Goal: Complete application form

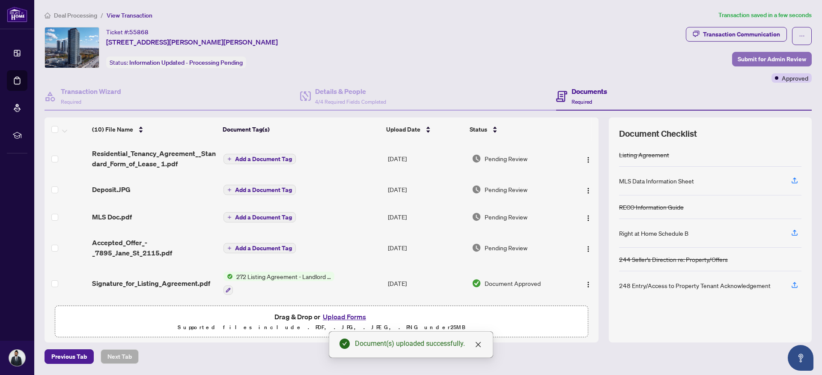
click at [750, 57] on span "Submit for Admin Review" at bounding box center [772, 59] width 68 height 14
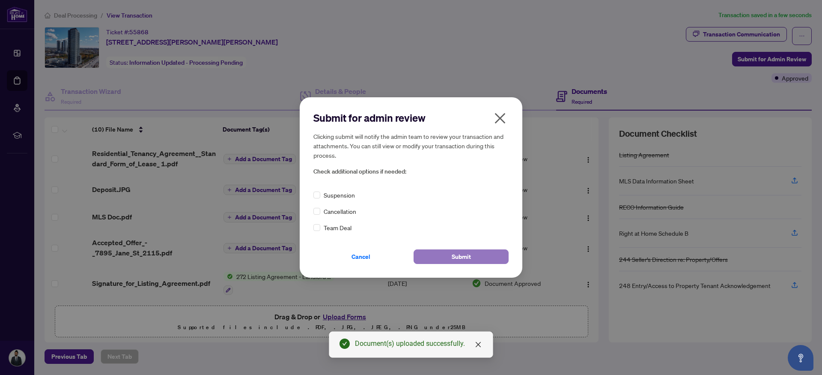
click at [439, 253] on button "Submit" at bounding box center [461, 256] width 95 height 15
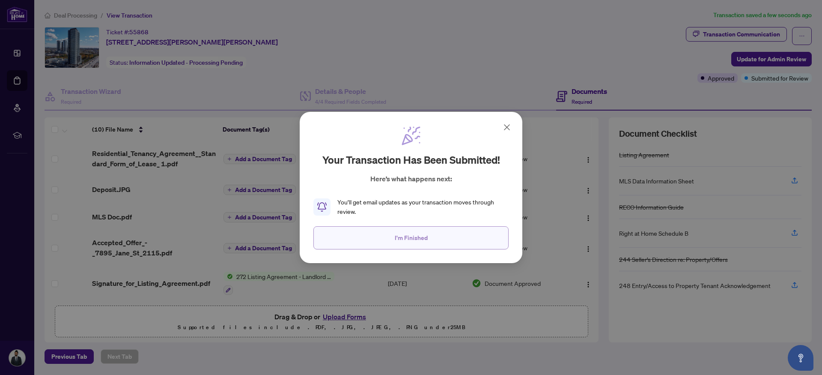
click at [425, 240] on span "I'm Finished" at bounding box center [411, 238] width 33 height 14
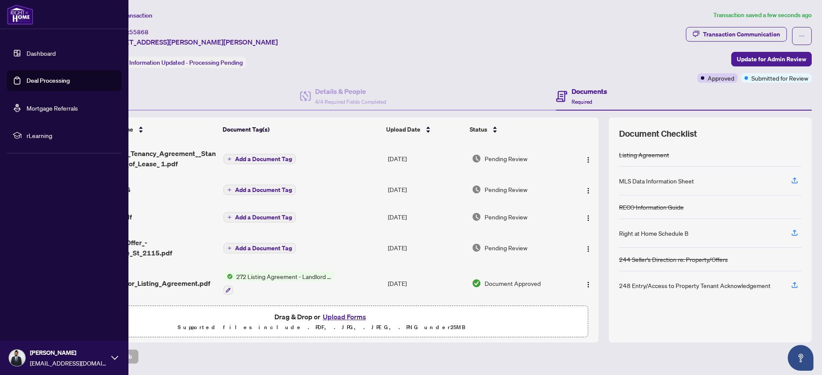
click at [42, 112] on link "Mortgage Referrals" at bounding box center [52, 108] width 51 height 8
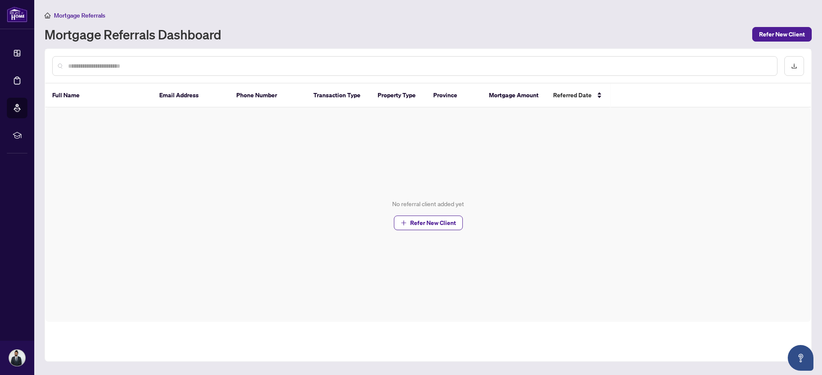
click at [79, 16] on span "Mortgage Referrals" at bounding box center [79, 16] width 51 height 8
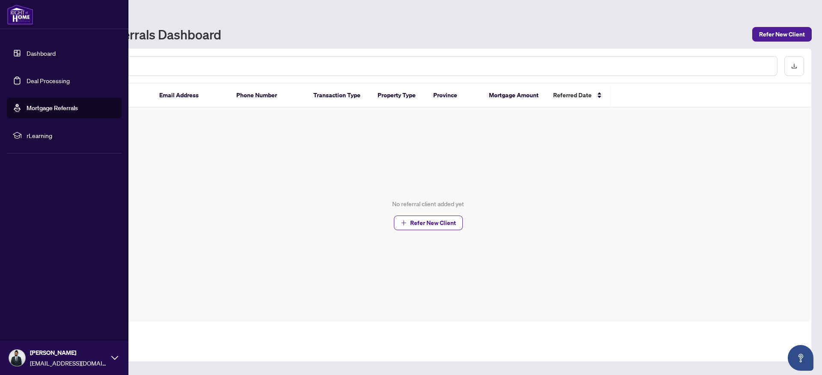
click at [27, 52] on link "Dashboard" at bounding box center [41, 53] width 29 height 8
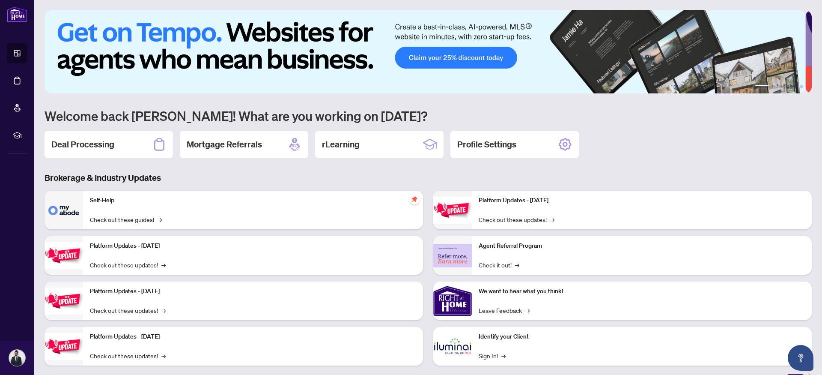
scroll to position [13, 0]
